Goal: Communication & Community: Answer question/provide support

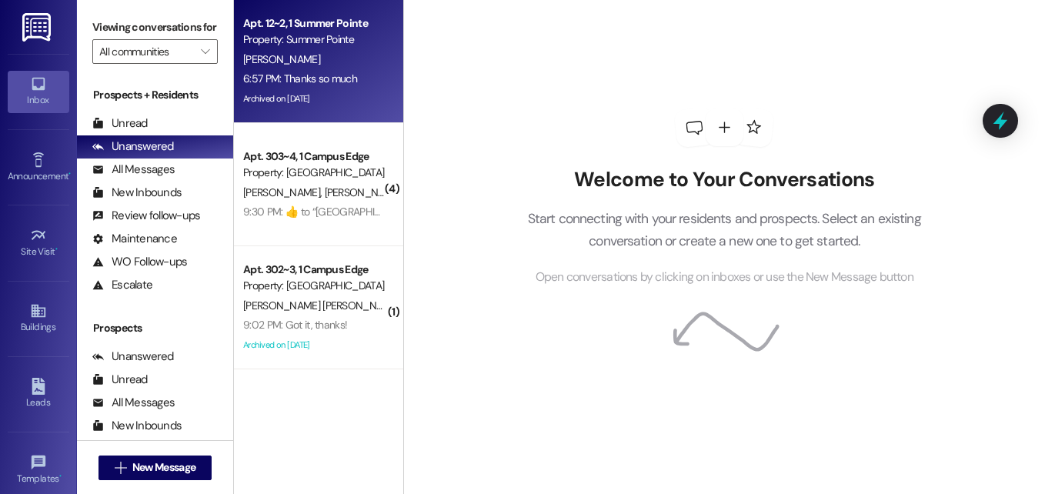
click at [315, 51] on div "[PERSON_NAME]" at bounding box center [314, 59] width 145 height 19
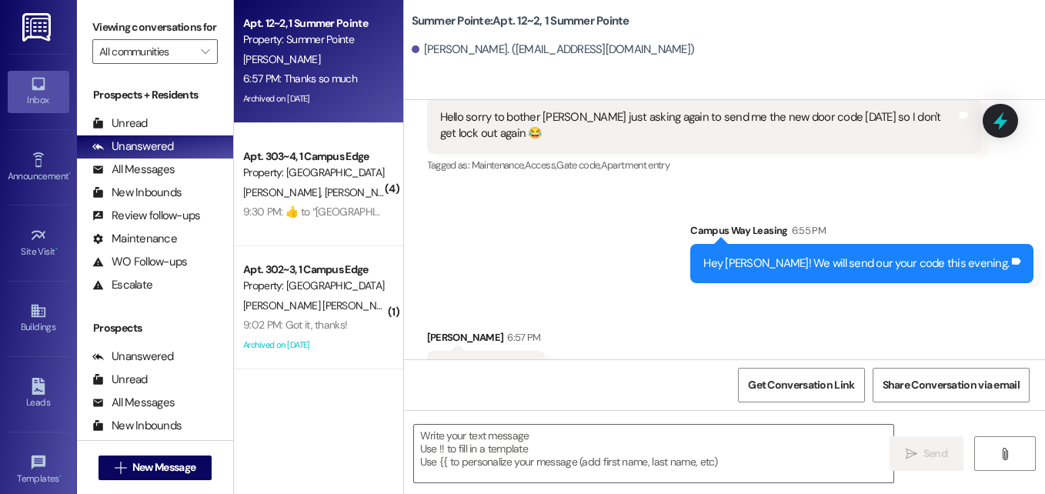
scroll to position [27050, 0]
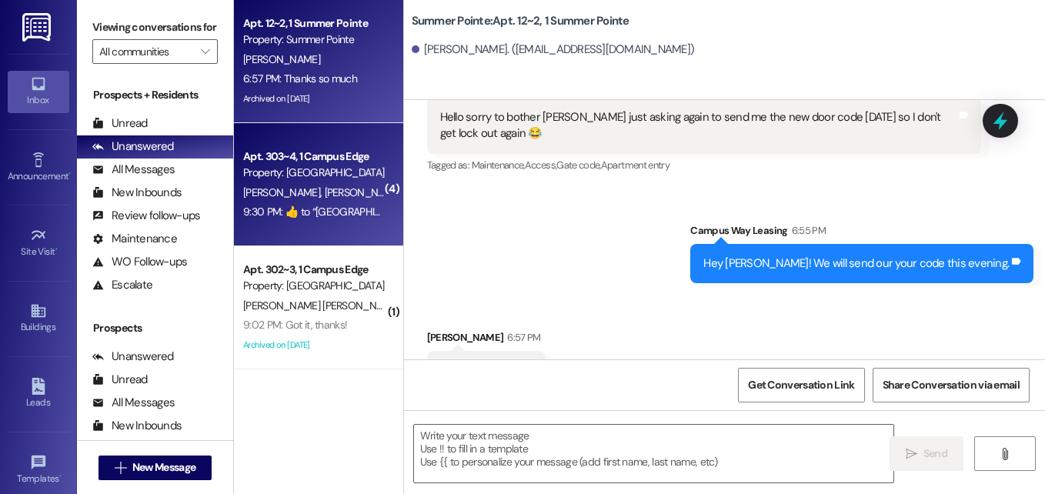
click at [324, 196] on span "[PERSON_NAME]" at bounding box center [362, 192] width 77 height 14
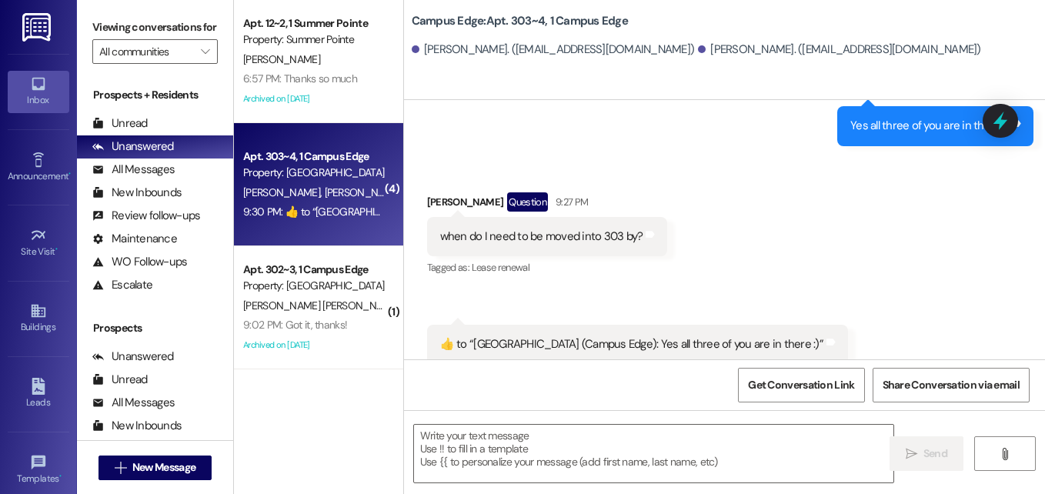
scroll to position [1501, 0]
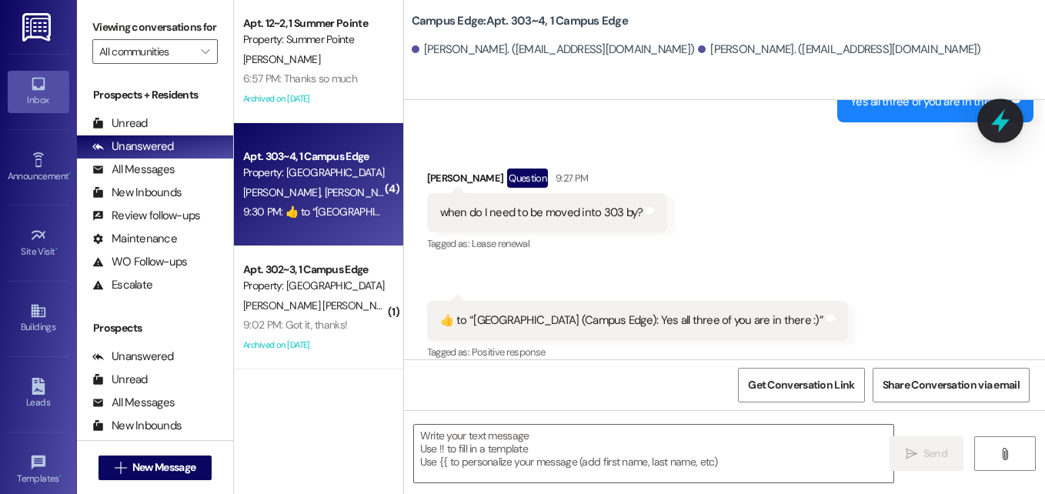
click at [992, 120] on icon at bounding box center [1000, 121] width 26 height 26
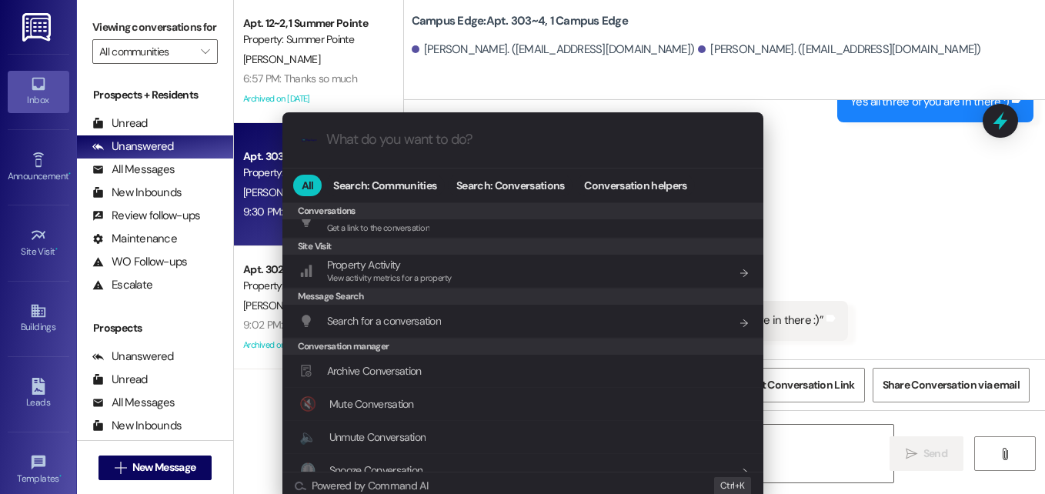
scroll to position [671, 0]
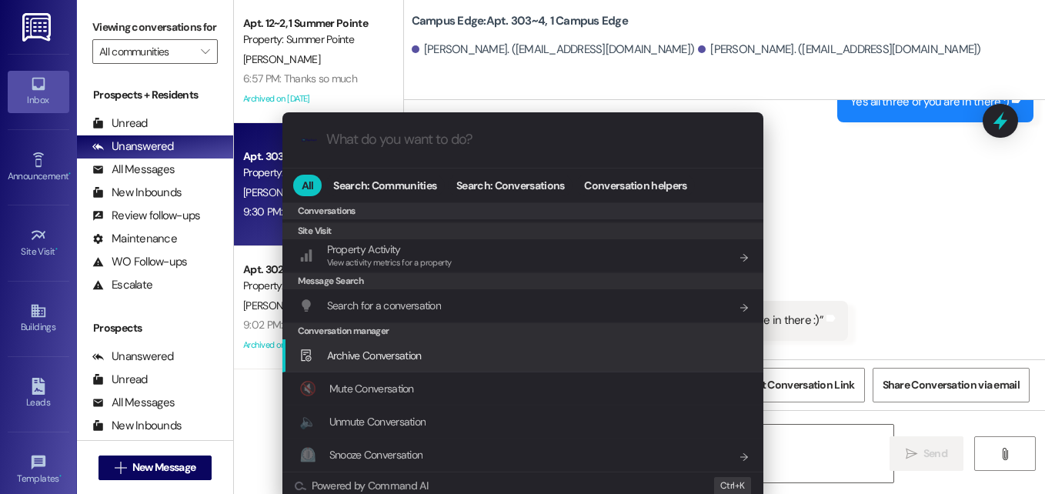
click at [405, 350] on span "Archive Conversation" at bounding box center [374, 356] width 95 height 14
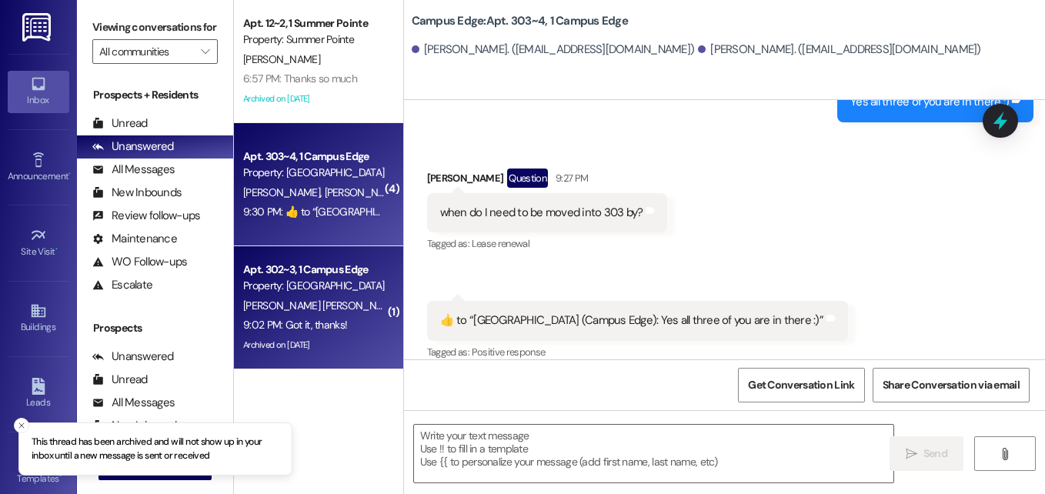
click at [324, 302] on span "[PERSON_NAME] [PERSON_NAME]" at bounding box center [321, 306] width 156 height 14
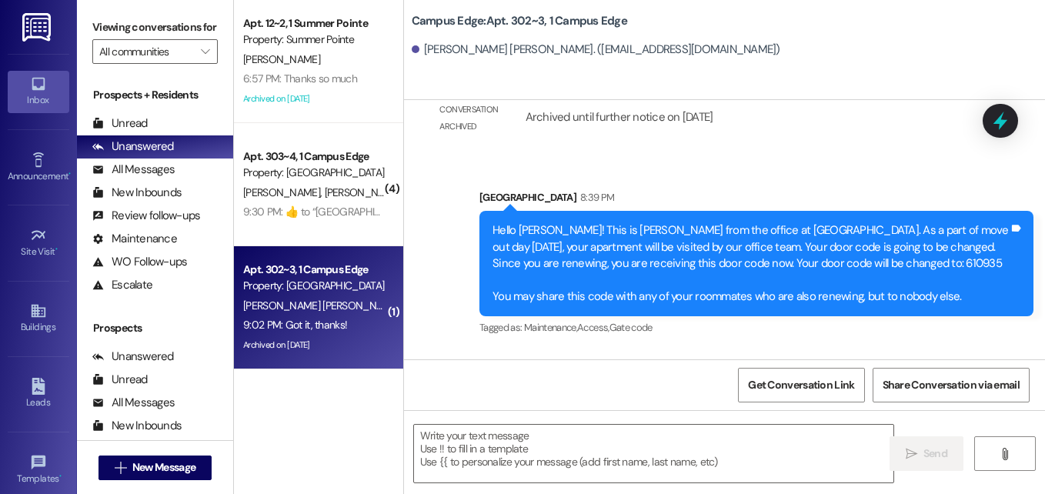
scroll to position [28003, 0]
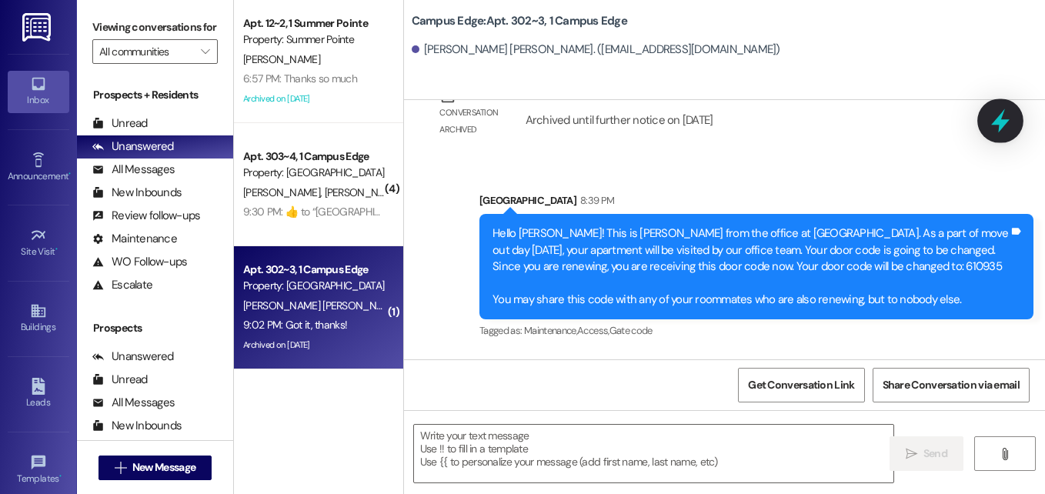
click at [1001, 124] on icon at bounding box center [1000, 121] width 18 height 24
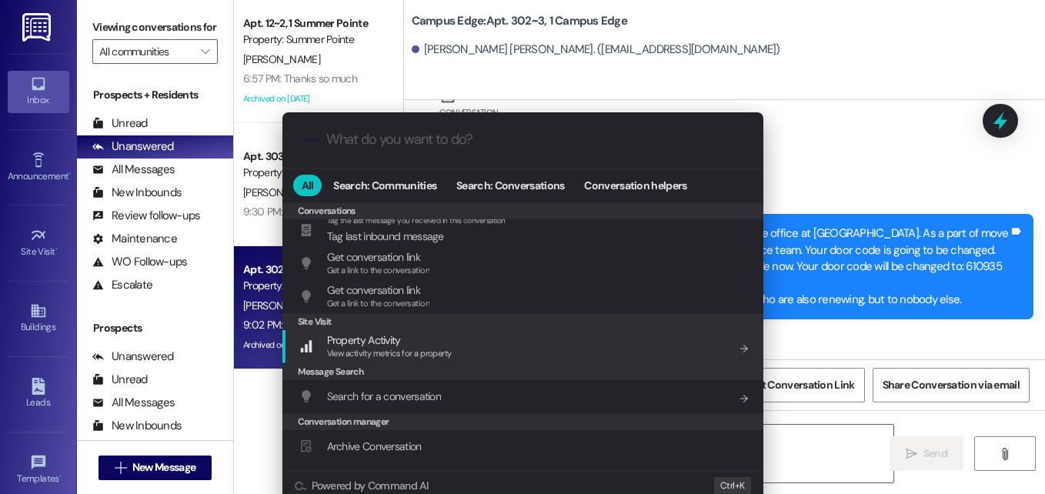
scroll to position [671, 0]
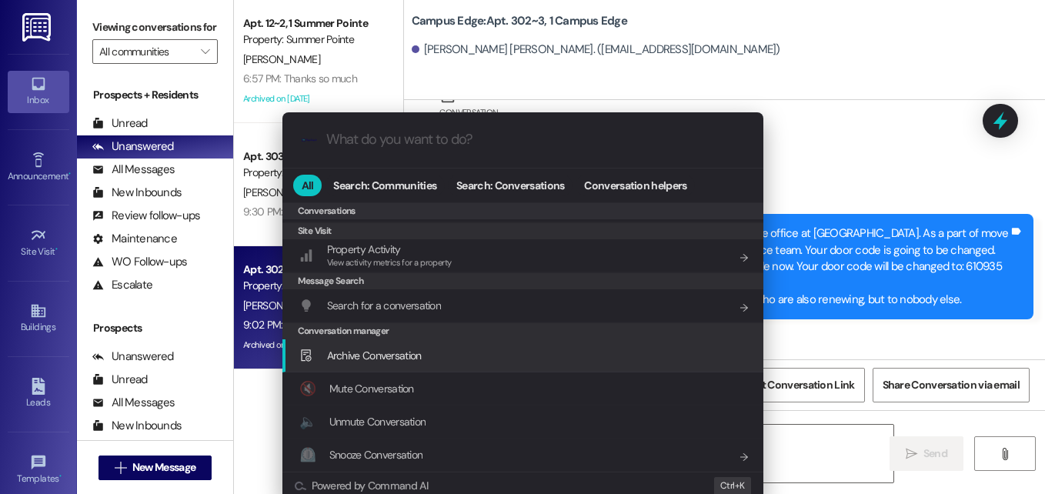
click at [402, 357] on span "Archive Conversation" at bounding box center [374, 356] width 95 height 14
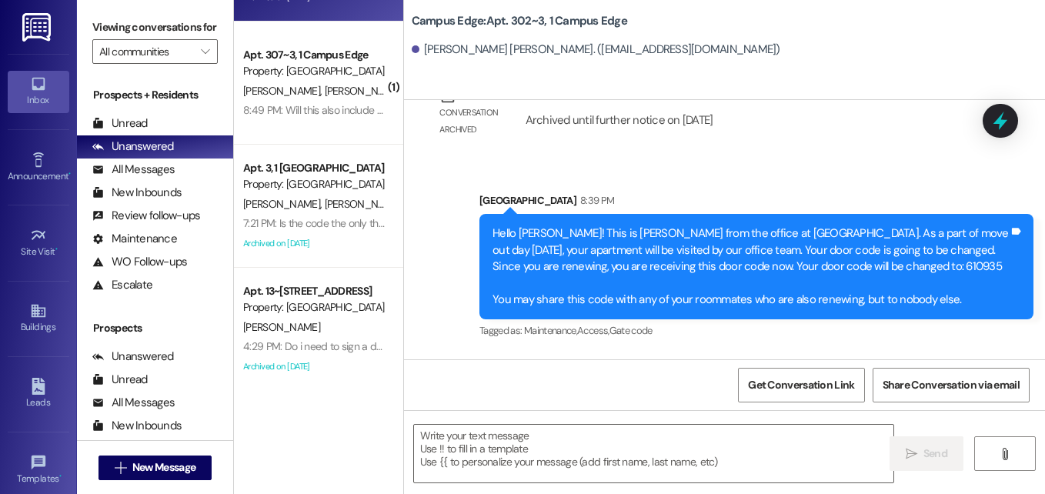
scroll to position [407, 0]
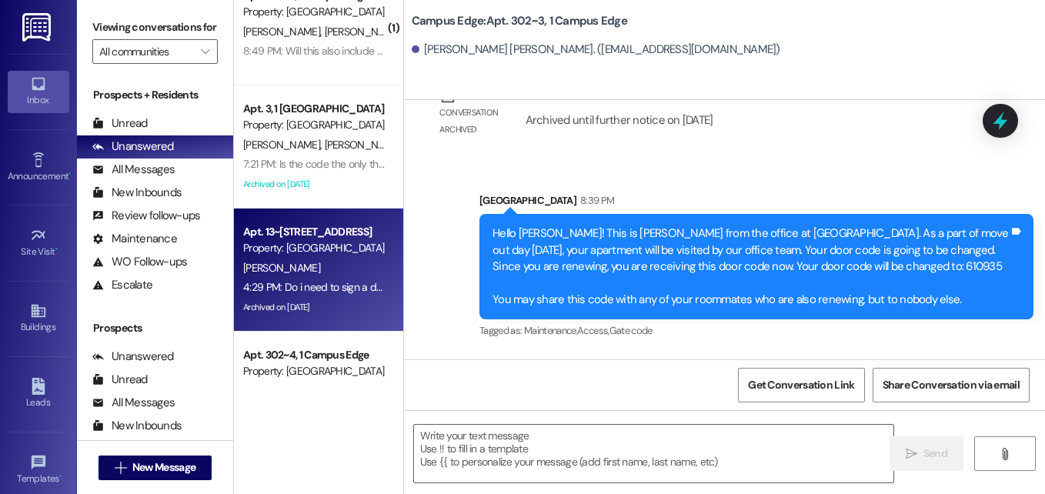
click at [332, 275] on div "[PERSON_NAME]" at bounding box center [314, 268] width 145 height 19
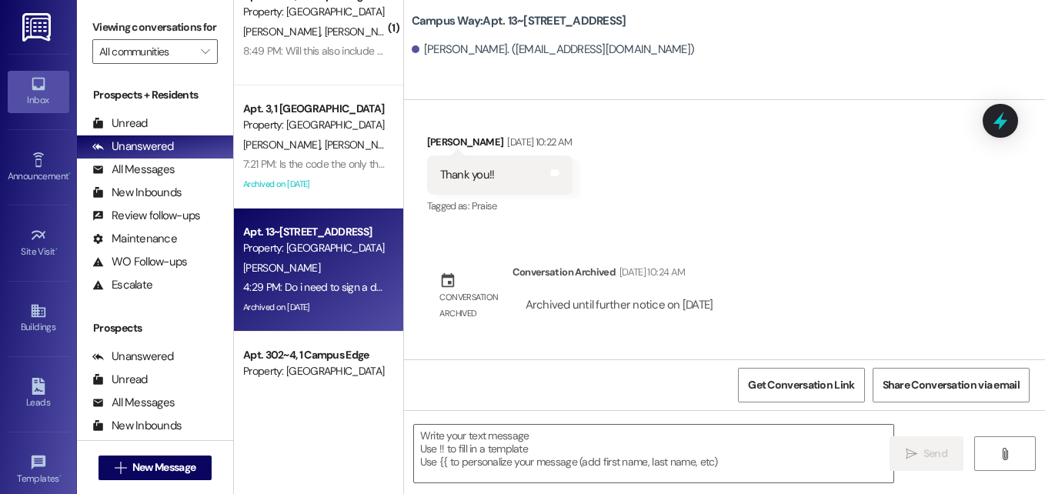
scroll to position [11743, 0]
click at [998, 129] on icon at bounding box center [1000, 121] width 26 height 26
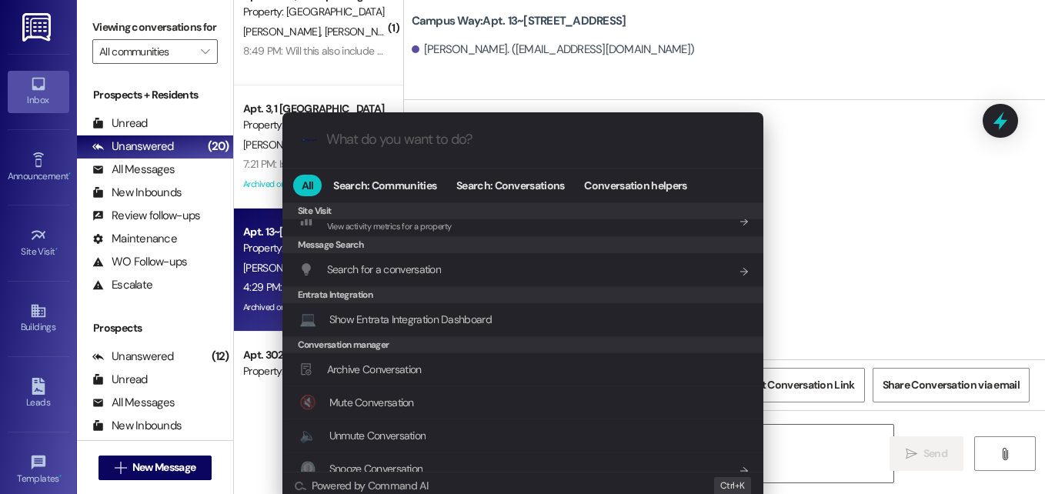
scroll to position [721, 0]
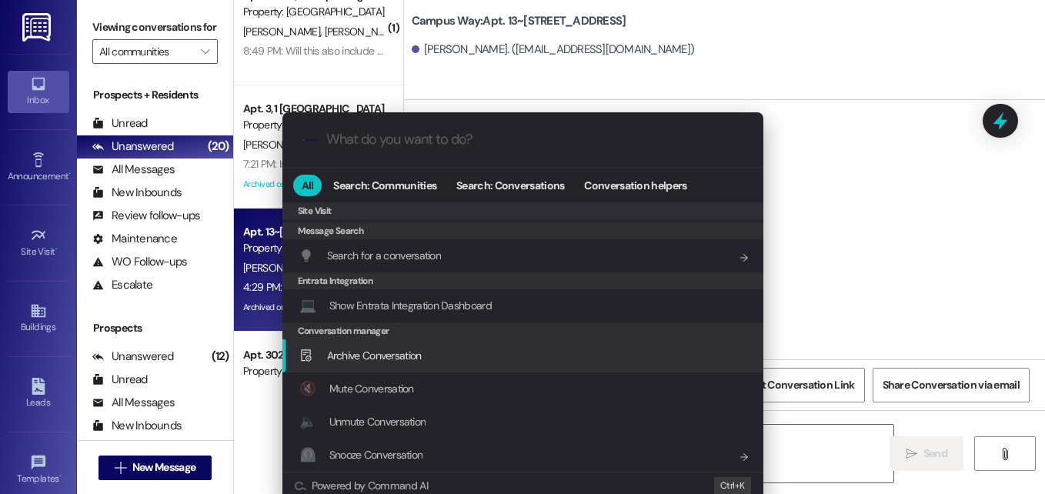
click at [389, 352] on span "Archive Conversation" at bounding box center [374, 356] width 95 height 14
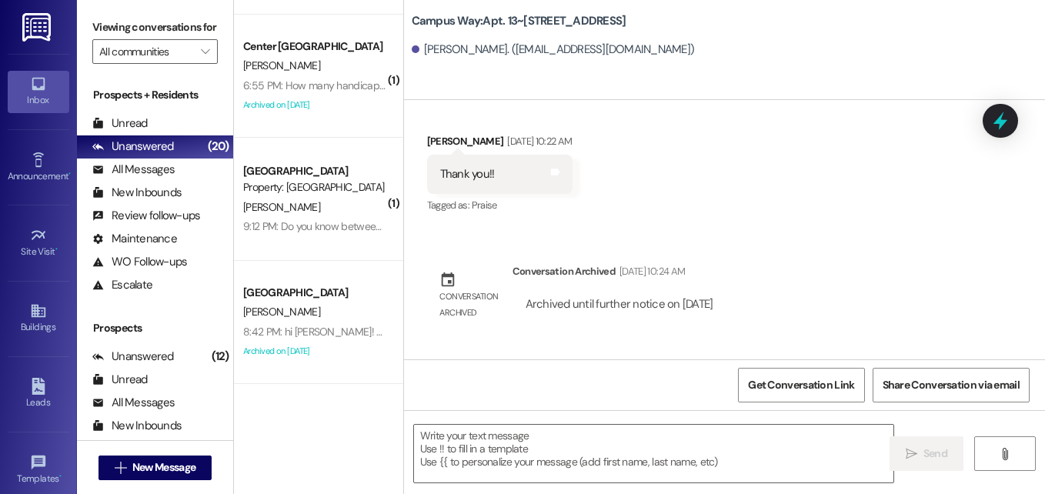
scroll to position [1095, 0]
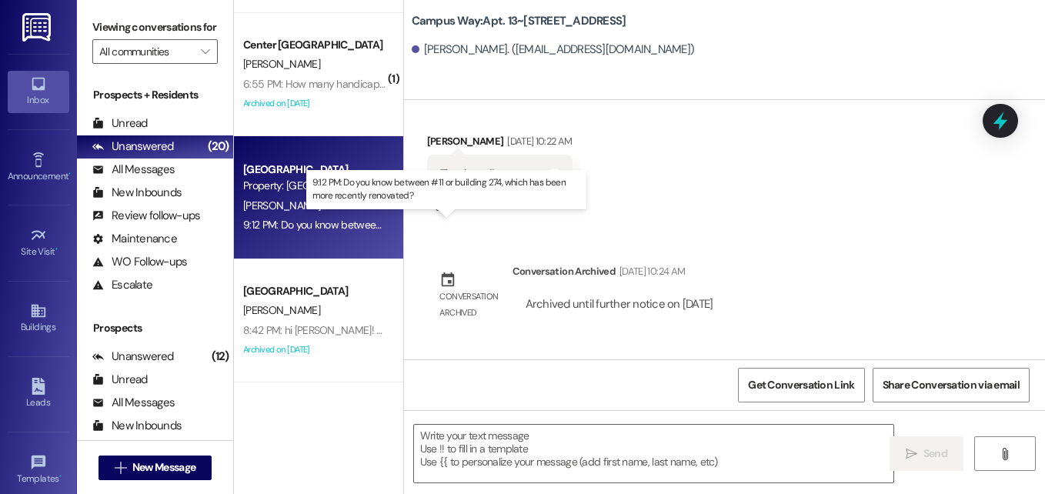
click at [325, 221] on div "9:12 PM: Do you know between #11 or building 274, which has been more recently …" at bounding box center [450, 225] width 415 height 14
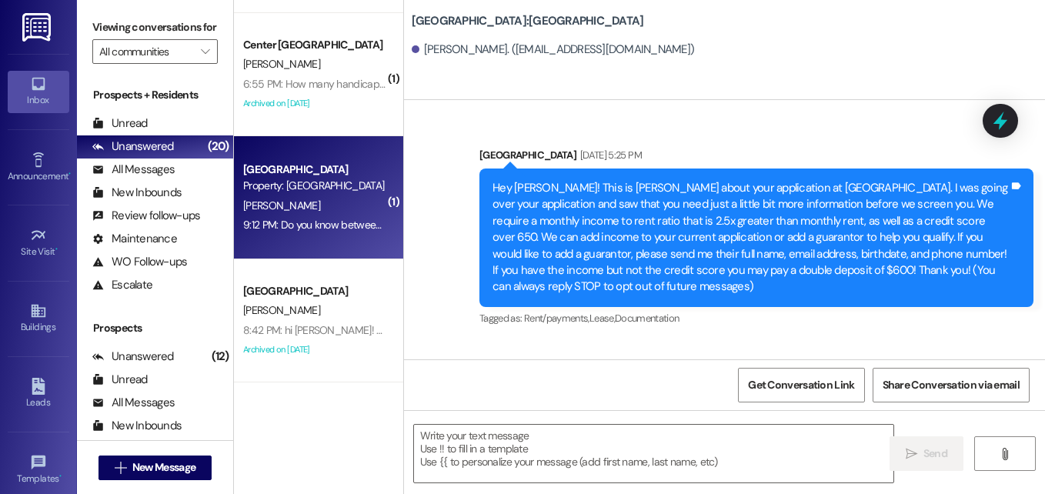
scroll to position [7909, 0]
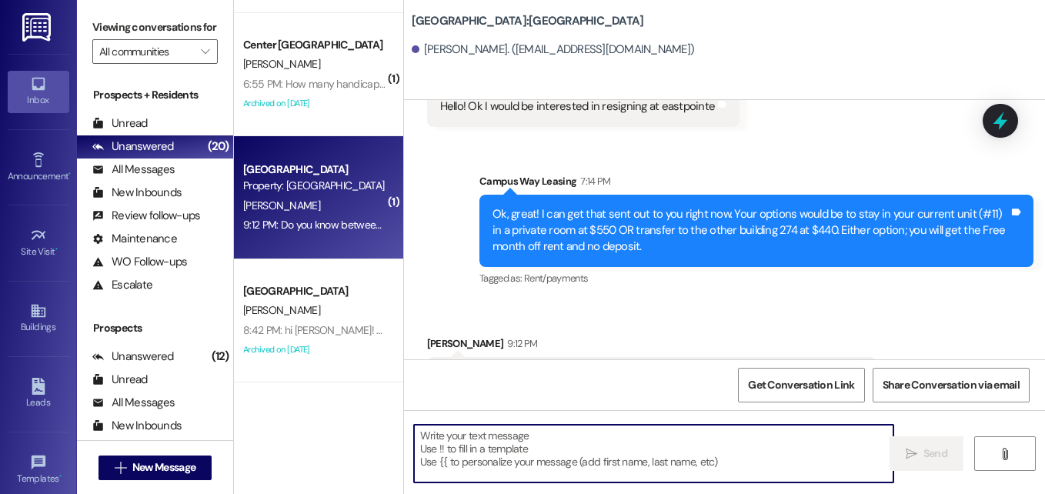
click at [629, 442] on textarea at bounding box center [653, 454] width 479 height 58
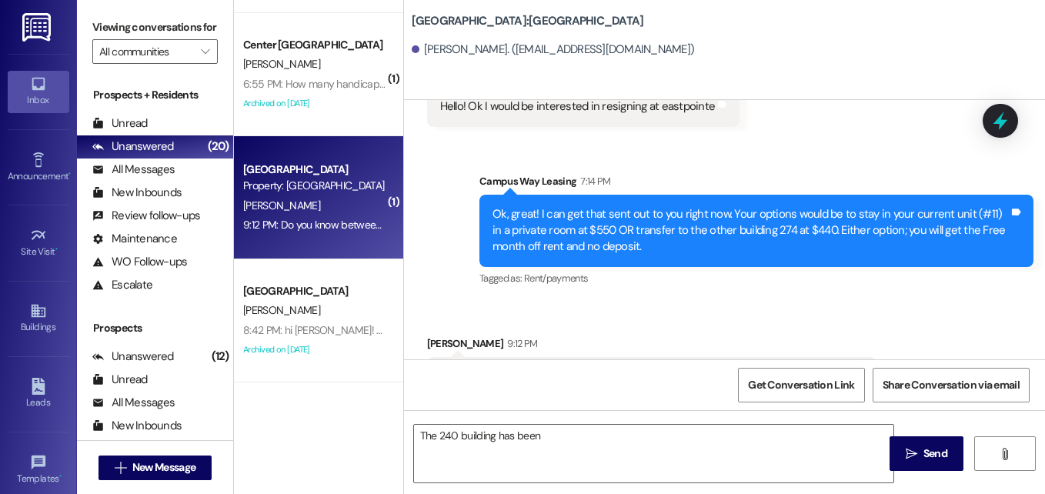
click at [486, 162] on div "Sent via SMS Campus Way Leasing 7:14 PM Ok, great! I can get that sent out to y…" at bounding box center [756, 232] width 577 height 140
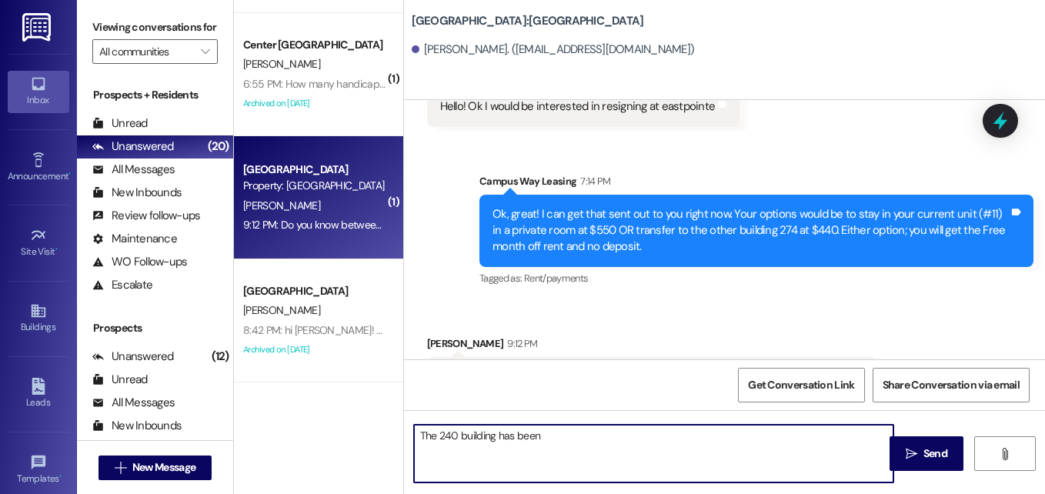
drag, startPoint x: 545, startPoint y: 437, endPoint x: 419, endPoint y: 423, distance: 126.9
click at [419, 423] on div "The 240 building has been  Send " at bounding box center [724, 467] width 641 height 115
type textarea "S"
type textarea "B"
type textarea "The other building has the renovated units at $440 with central AC"
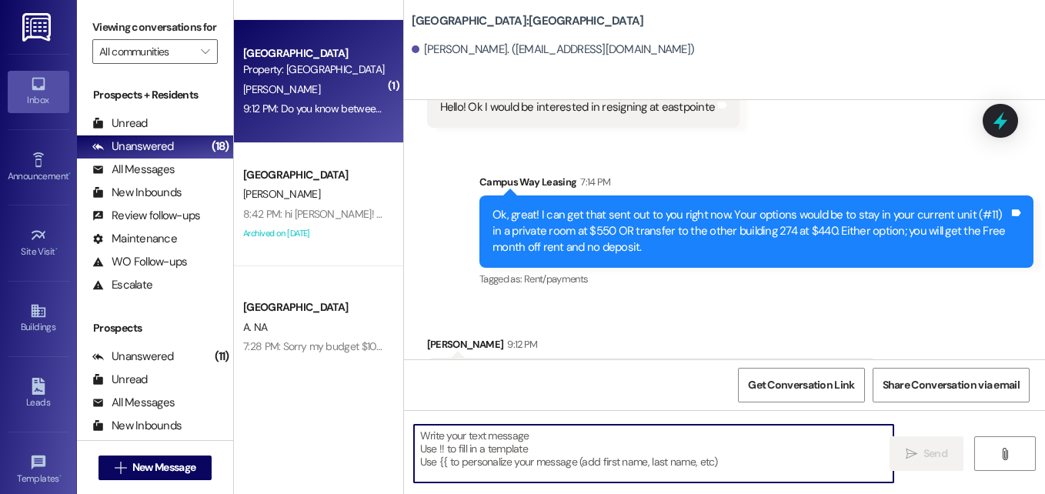
scroll to position [1228, 0]
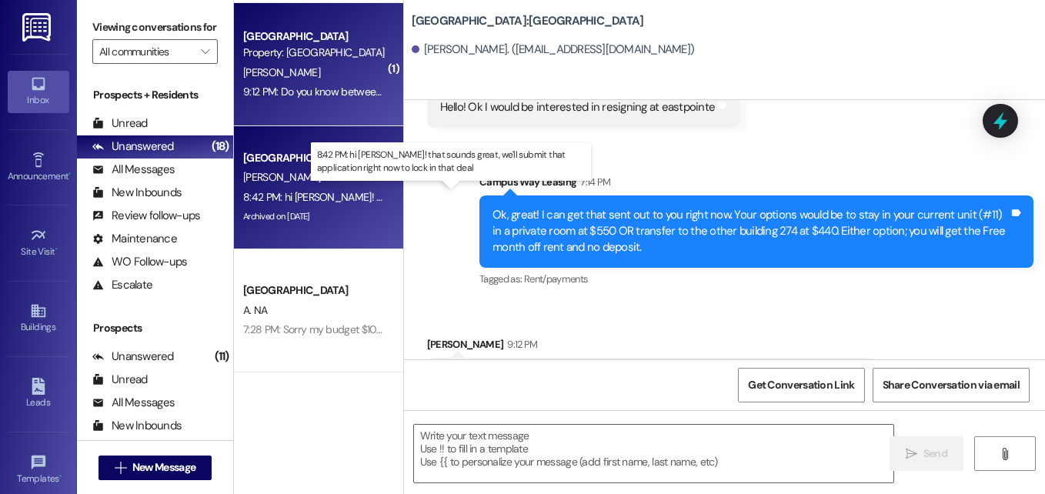
click at [309, 202] on div "8:42 PM: hi [PERSON_NAME]! that sounds great, we'll submit that application rig…" at bounding box center [477, 197] width 469 height 14
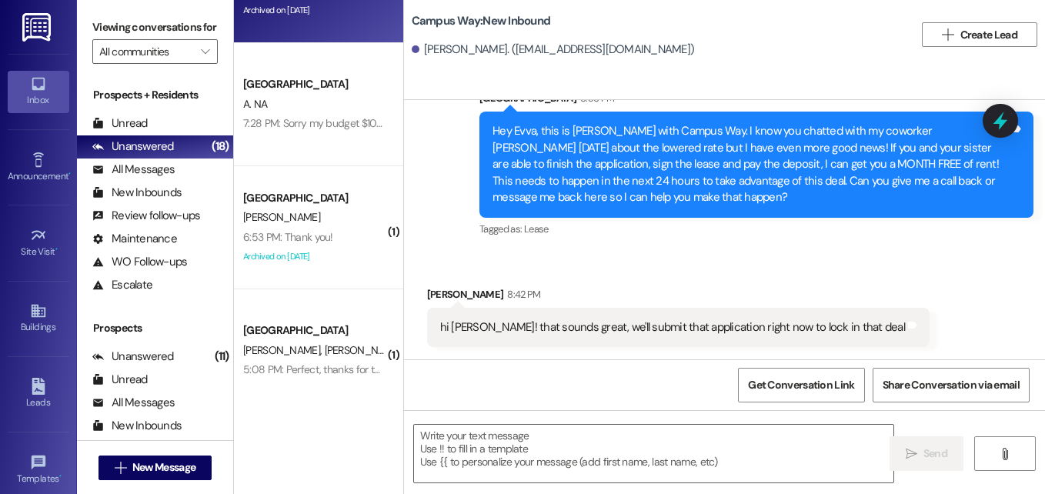
scroll to position [1435, 0]
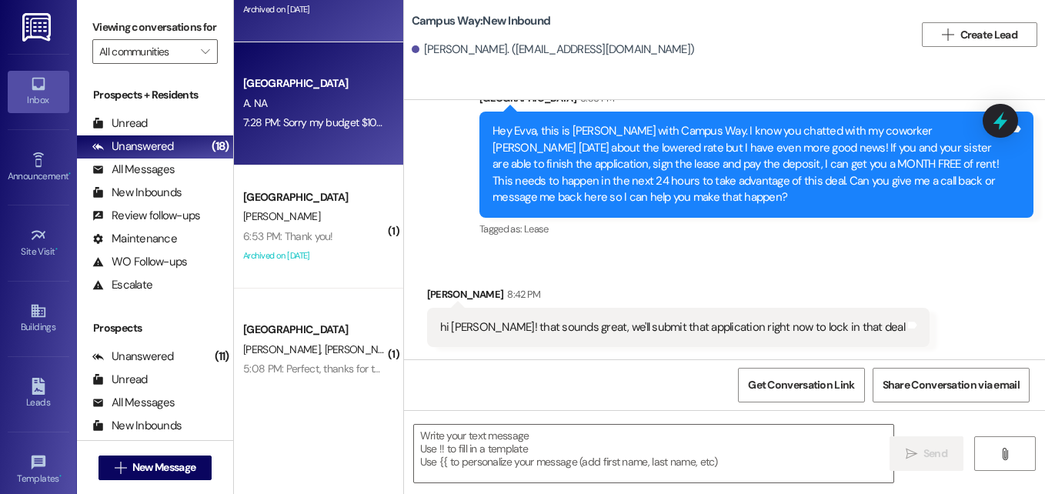
click at [302, 144] on div "[GEOGRAPHIC_DATA] A. NA 7:28 PM: Sorry my budget $1000 7:28 PM: Sorry my budget…" at bounding box center [318, 103] width 169 height 123
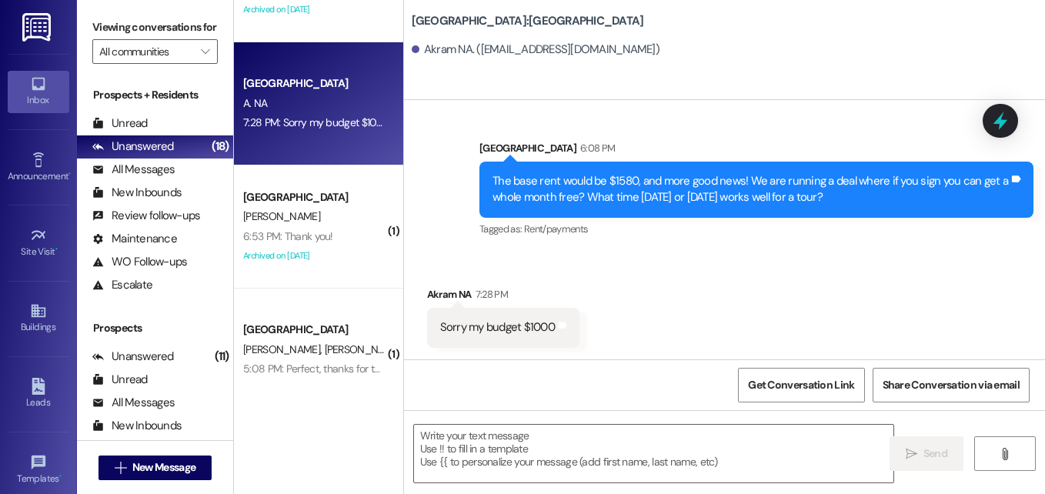
scroll to position [930, 0]
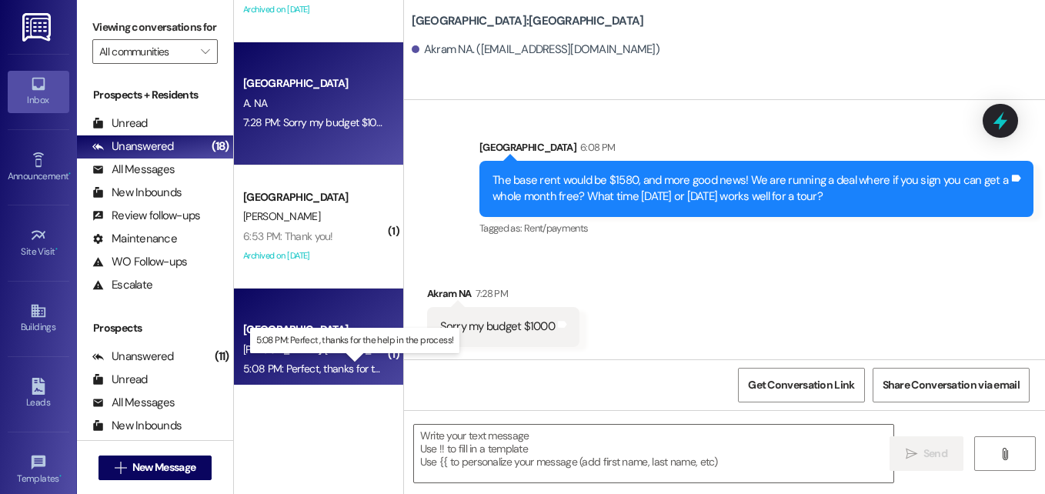
click at [318, 365] on div "5:08 PM: Perfect, thanks for the help in the process! 5:08 PM: Perfect, thanks …" at bounding box center [359, 369] width 232 height 14
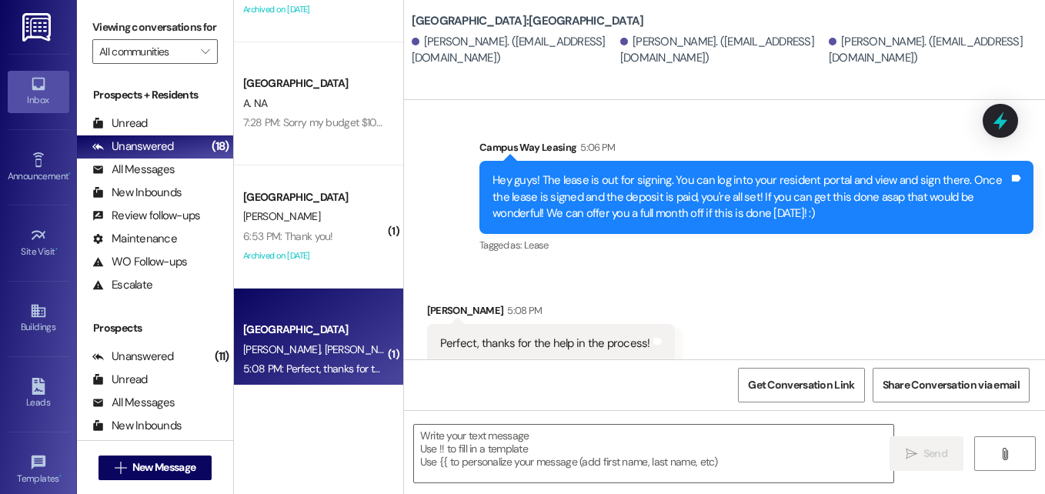
scroll to position [629, 0]
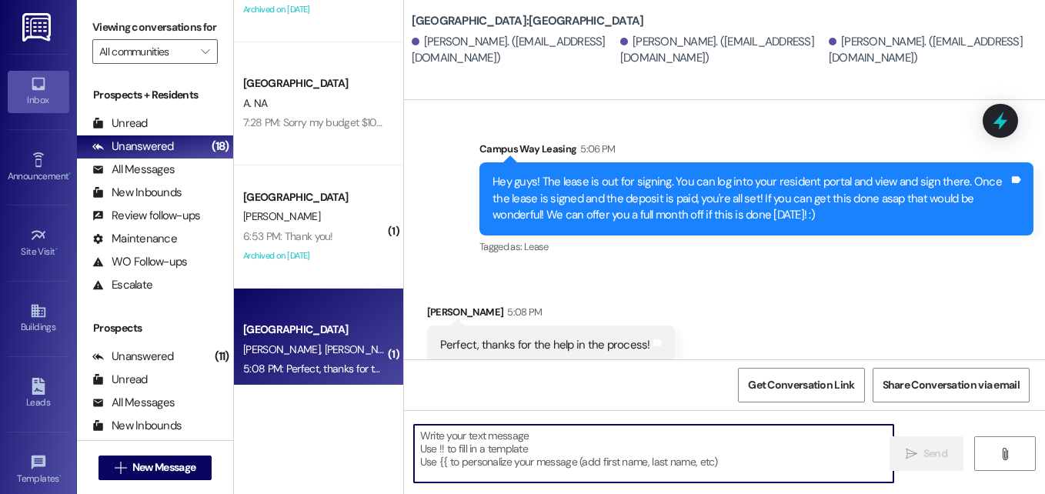
click at [552, 458] on textarea at bounding box center [653, 454] width 479 height 58
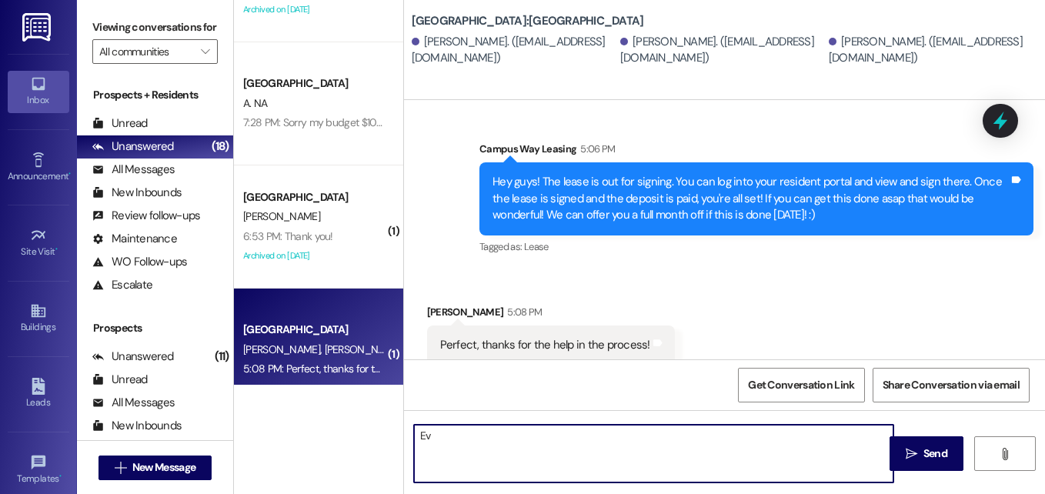
type textarea "E"
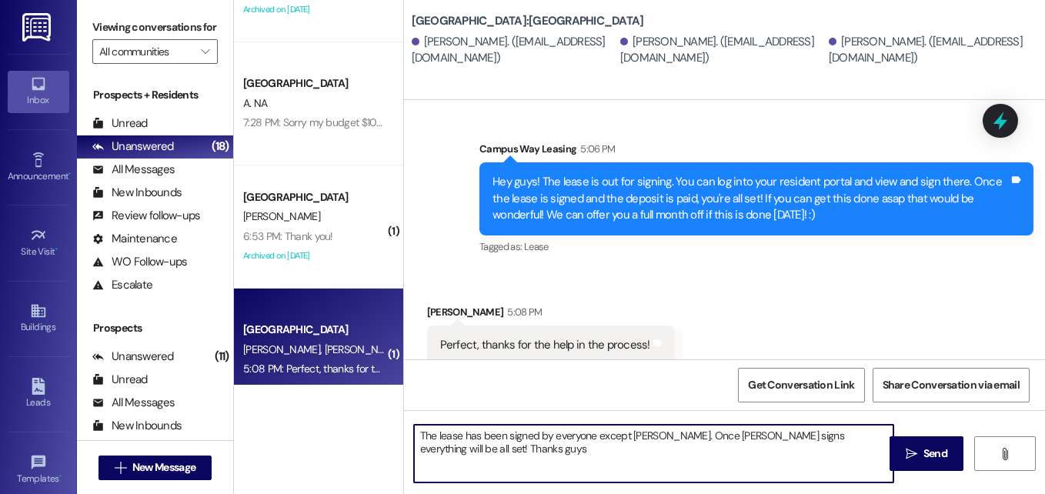
click at [842, 436] on textarea "The lease has been signed by everyone except [PERSON_NAME]. Once [PERSON_NAME] …" at bounding box center [653, 454] width 479 height 58
drag, startPoint x: 658, startPoint y: 436, endPoint x: 662, endPoint y: 446, distance: 10.7
click at [662, 446] on textarea "The lease has been signed by everyone except [PERSON_NAME]. Once [PERSON_NAME] …" at bounding box center [653, 454] width 479 height 58
type textarea "The lease has been signed by everyone except [PERSON_NAME]. [PERSON_NAME], can …"
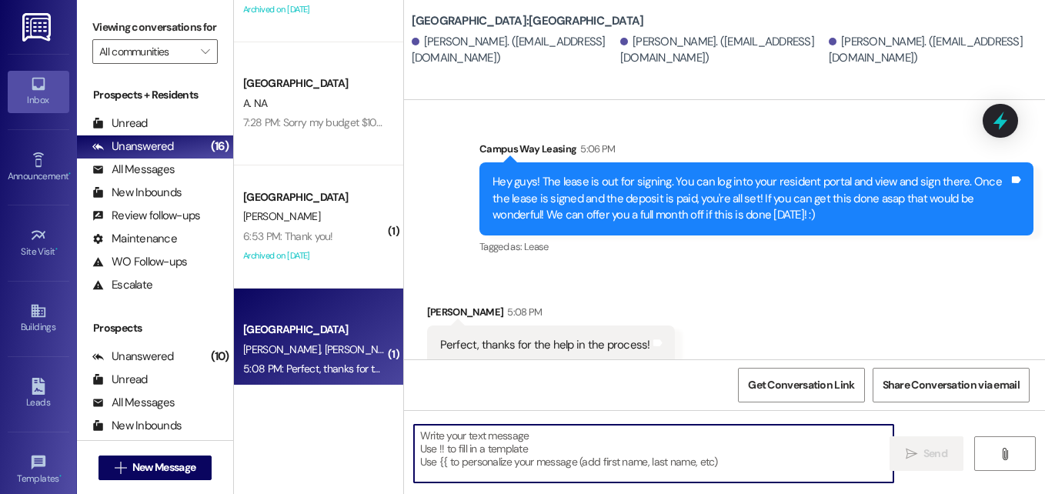
scroll to position [630, 0]
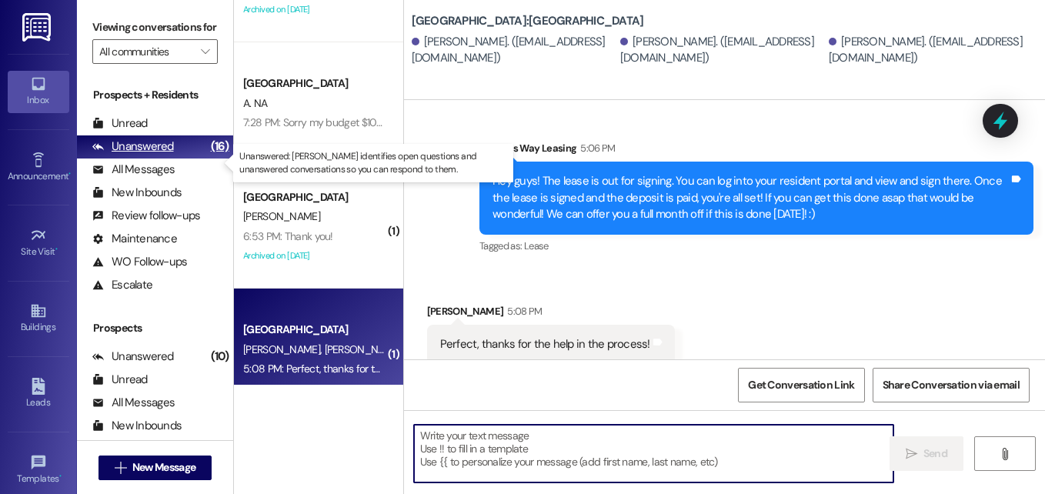
click at [148, 155] on div "Unanswered" at bounding box center [133, 146] width 82 height 16
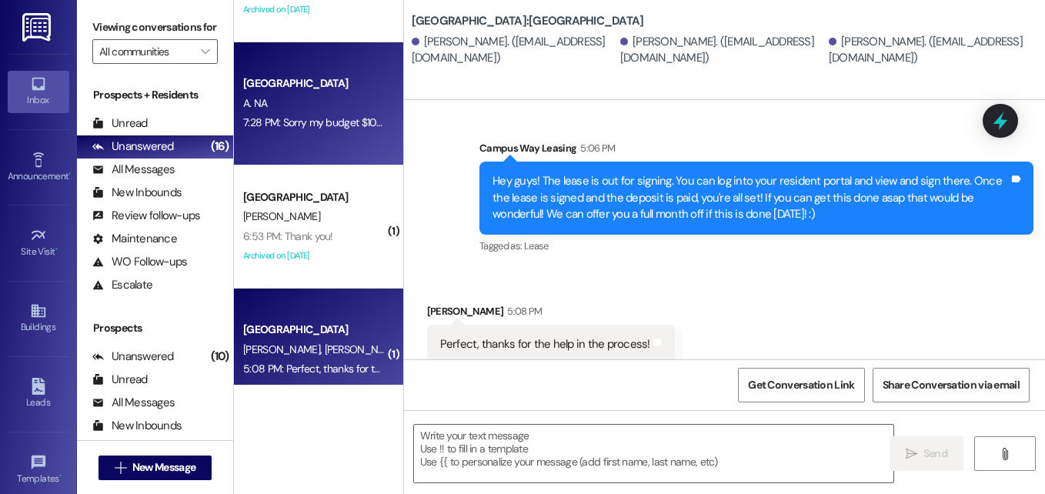
scroll to position [1462, 0]
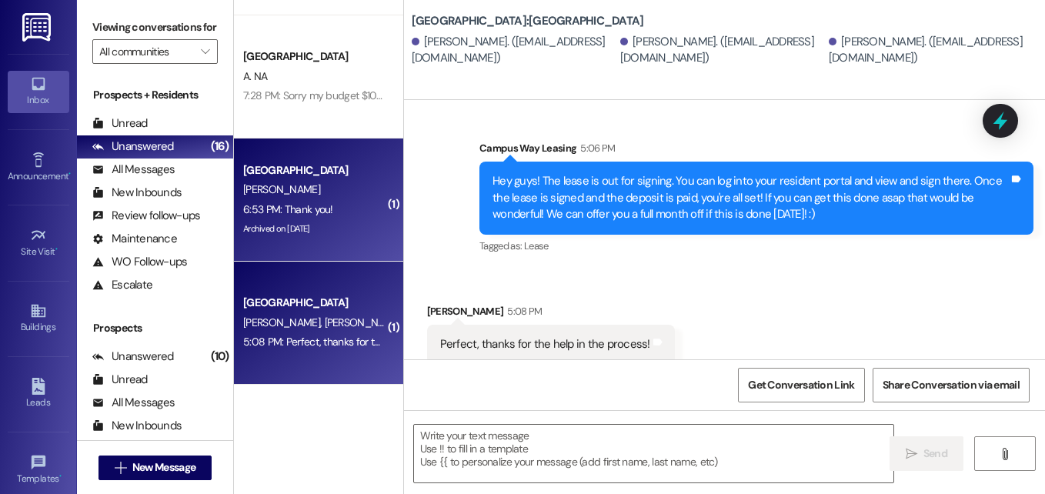
click at [309, 200] on div "6:53 PM: Thank you! 6:53 PM: Thank you!" at bounding box center [314, 209] width 145 height 19
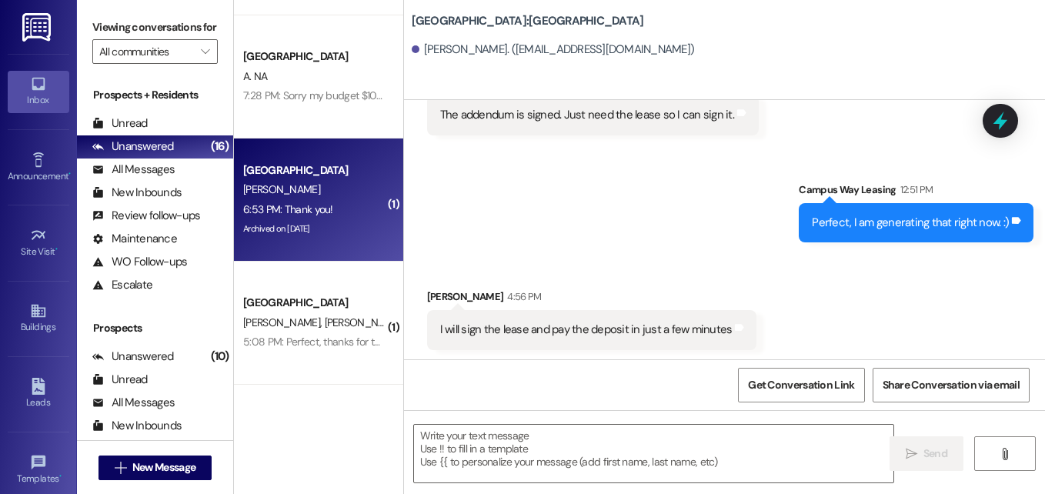
scroll to position [3562, 0]
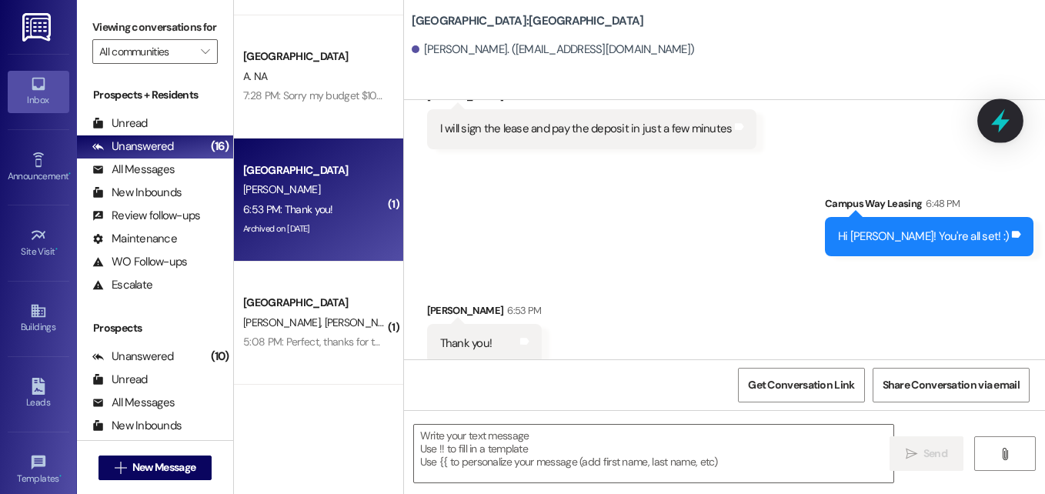
click at [1006, 130] on icon at bounding box center [1000, 121] width 26 height 26
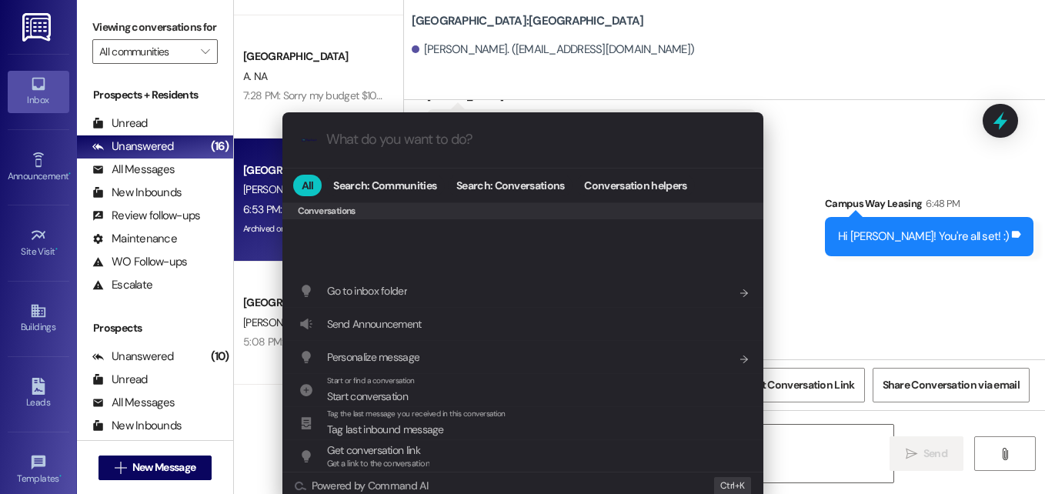
scroll to position [671, 0]
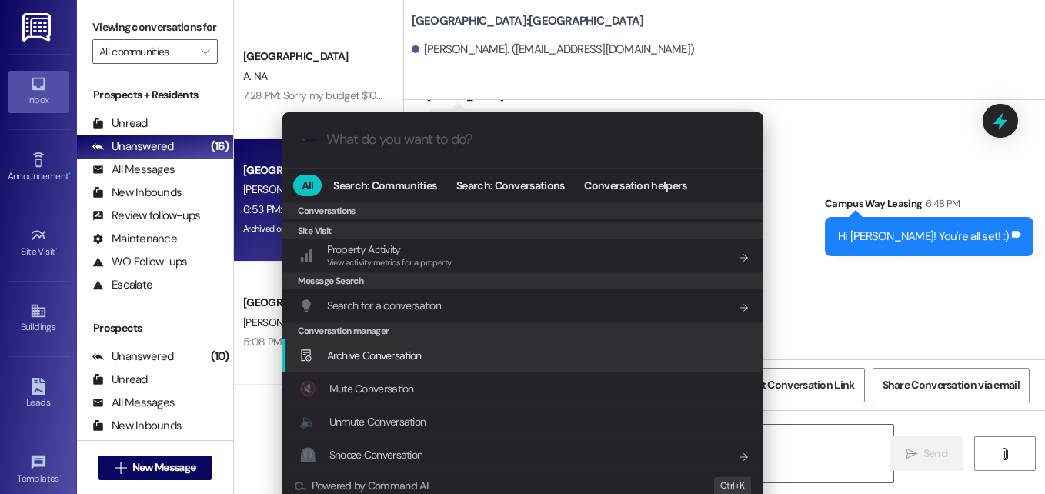
click at [407, 359] on span "Archive Conversation" at bounding box center [374, 356] width 95 height 14
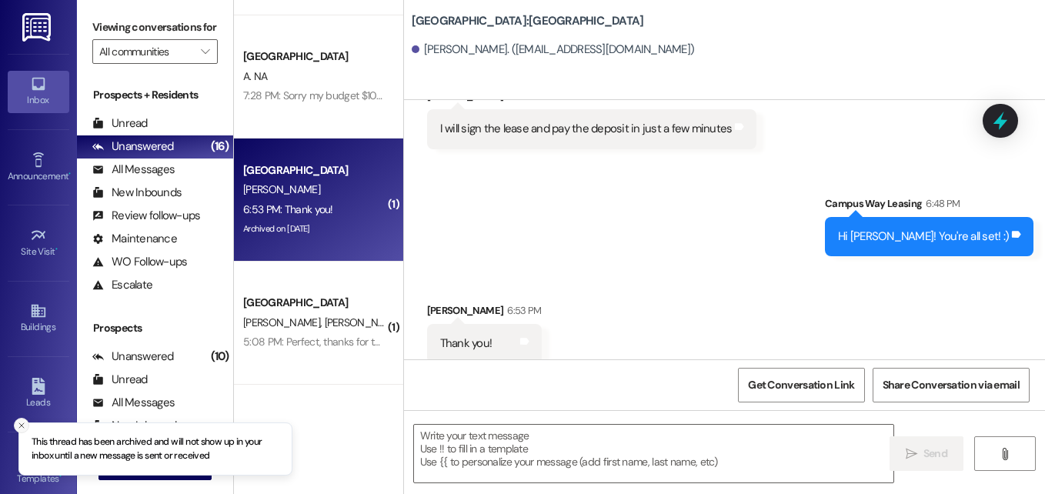
click at [22, 423] on icon "Close toast" at bounding box center [21, 425] width 9 height 9
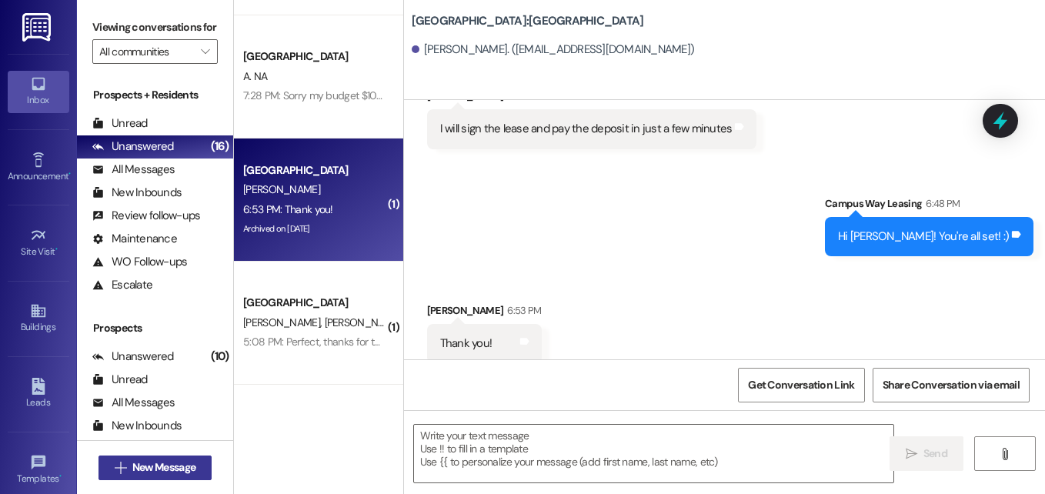
click at [136, 473] on span "New Message" at bounding box center [163, 467] width 63 height 16
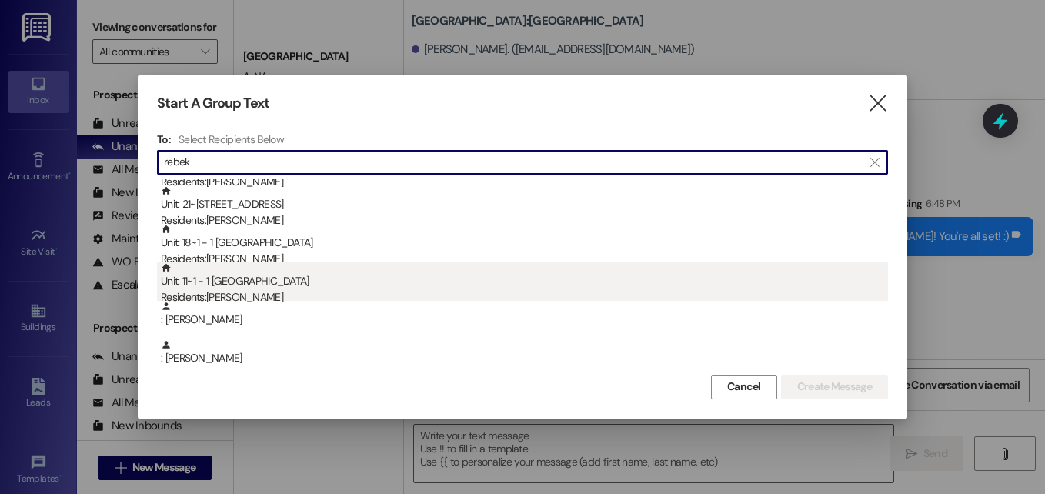
scroll to position [32, 0]
type input "rebek"
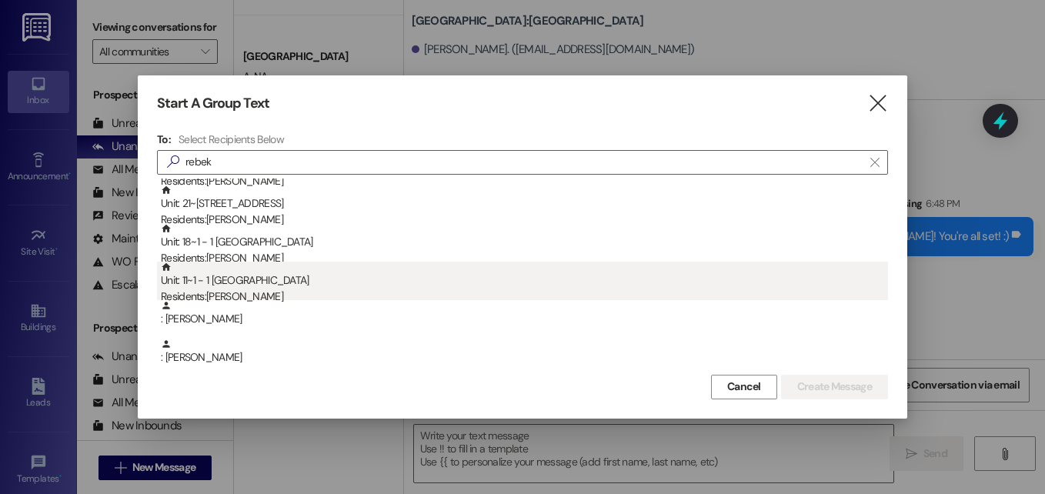
click at [250, 289] on div "Residents: [PERSON_NAME]" at bounding box center [524, 297] width 727 height 16
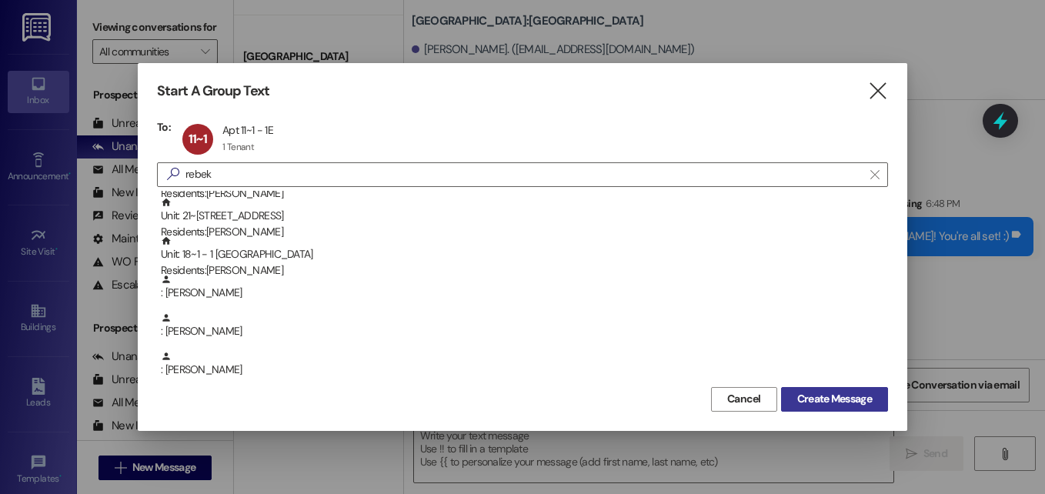
click at [802, 393] on span "Create Message" at bounding box center [834, 399] width 75 height 16
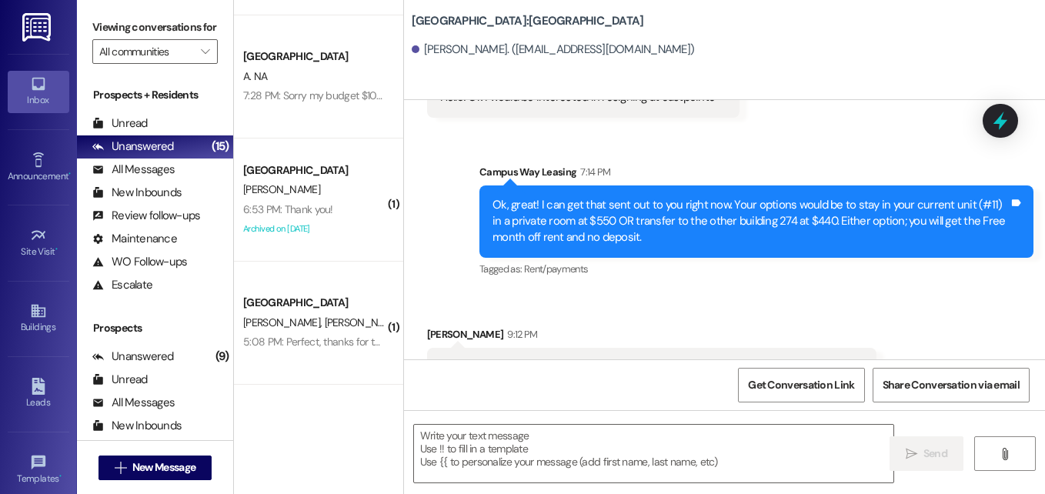
scroll to position [8039, 0]
